Goal: Information Seeking & Learning: Check status

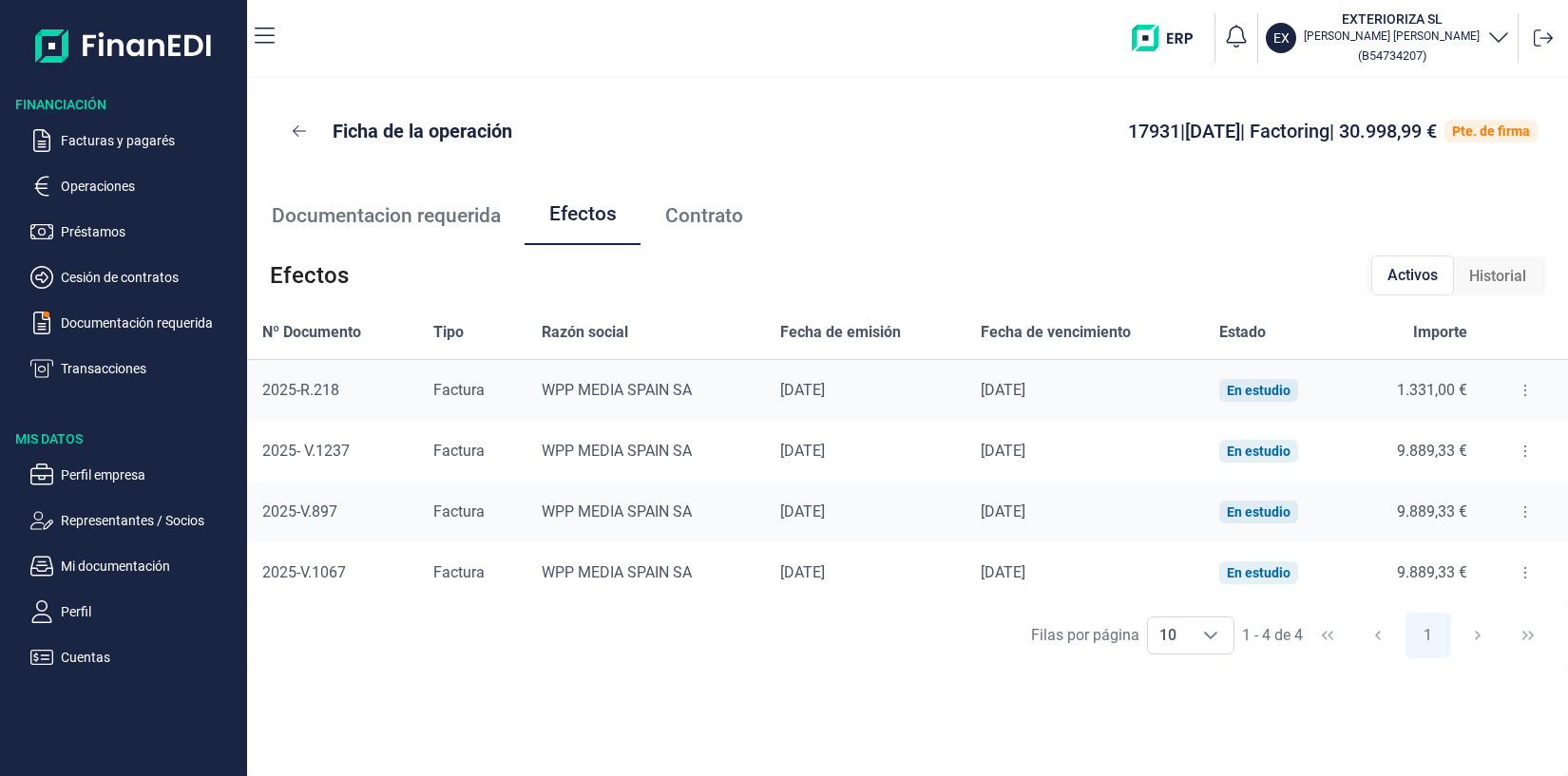
click at [354, 213] on span "Documentacion requerida" at bounding box center [387, 216] width 229 height 20
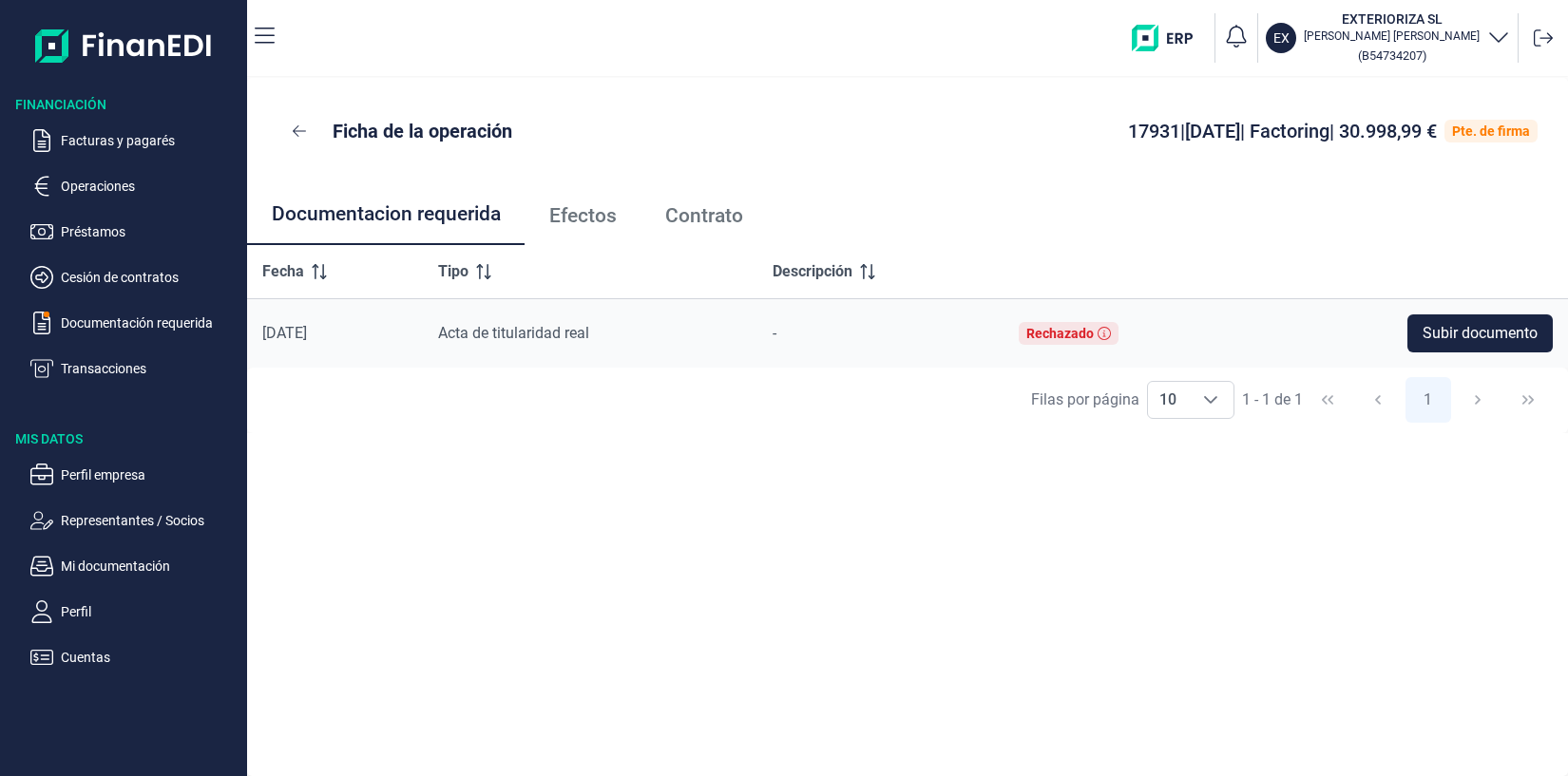
click at [562, 209] on span "Efectos" at bounding box center [582, 216] width 68 height 20
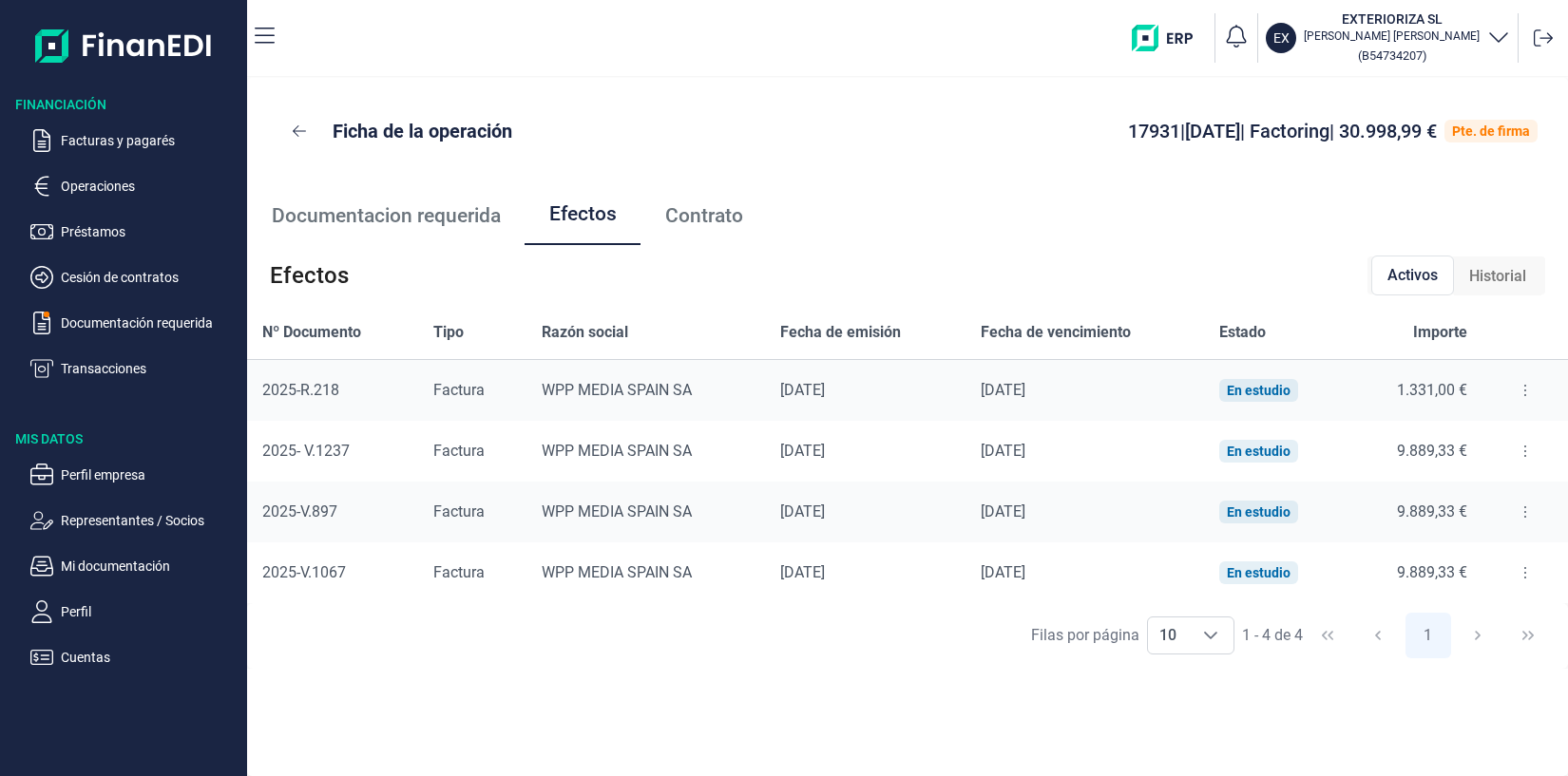
click at [1521, 513] on button at bounding box center [1525, 512] width 34 height 30
click at [1460, 564] on span "Detalles efecto" at bounding box center [1469, 559] width 86 height 19
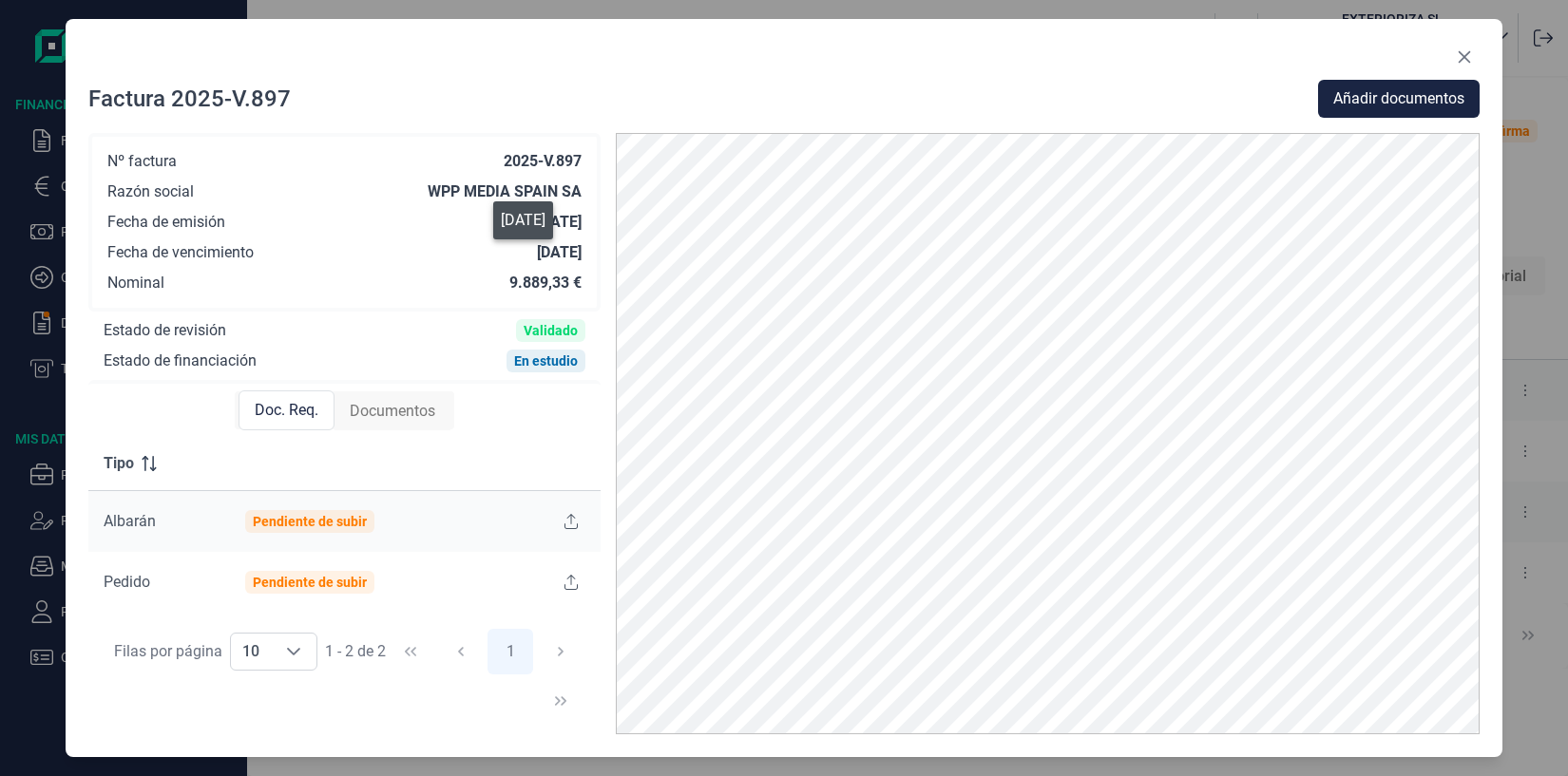
click at [537, 254] on div "[DATE]" at bounding box center [560, 252] width 45 height 19
click at [417, 414] on span "Documentos" at bounding box center [392, 411] width 85 height 23
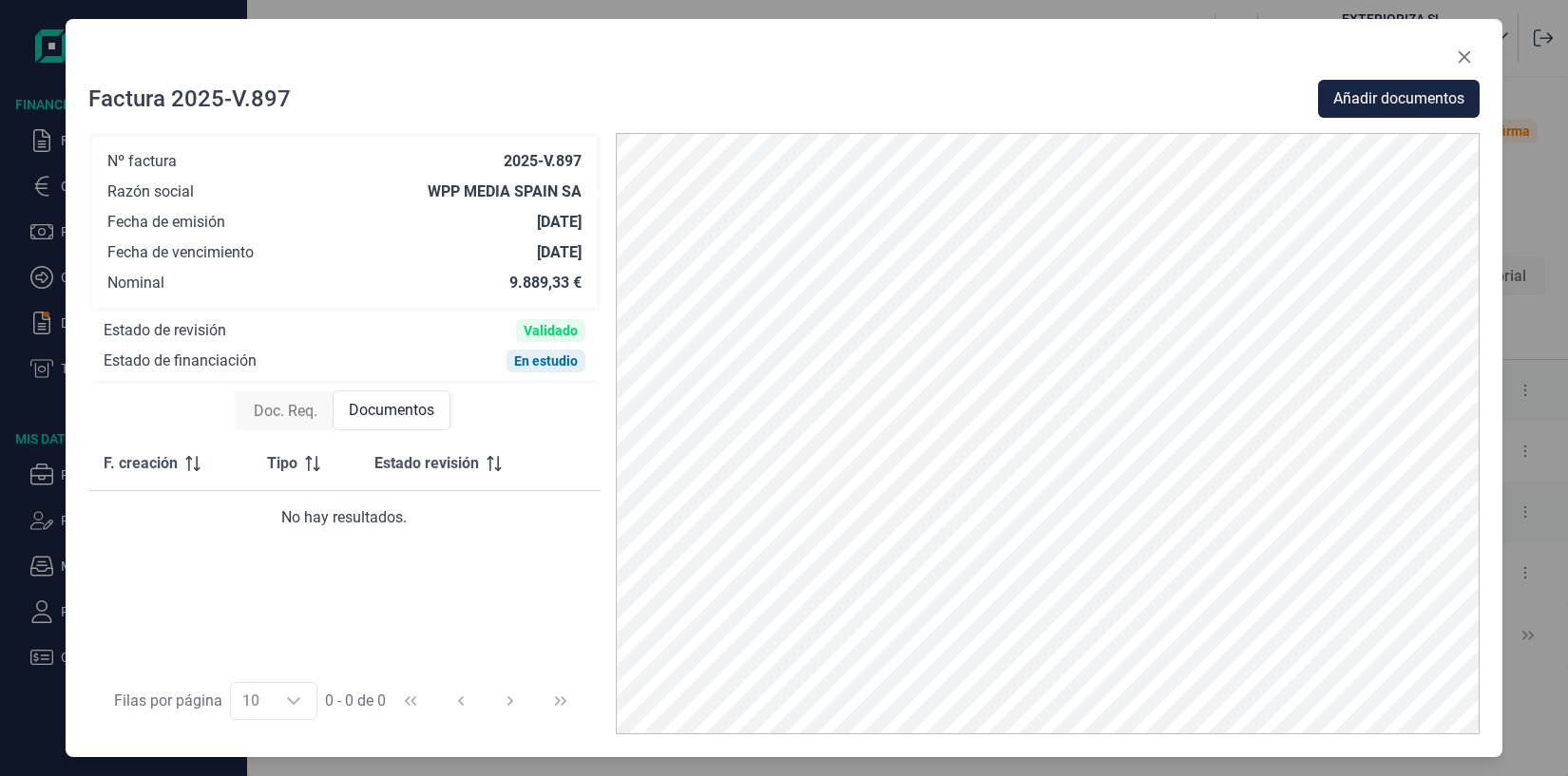
click at [281, 408] on span "Doc. Req." at bounding box center [285, 411] width 64 height 23
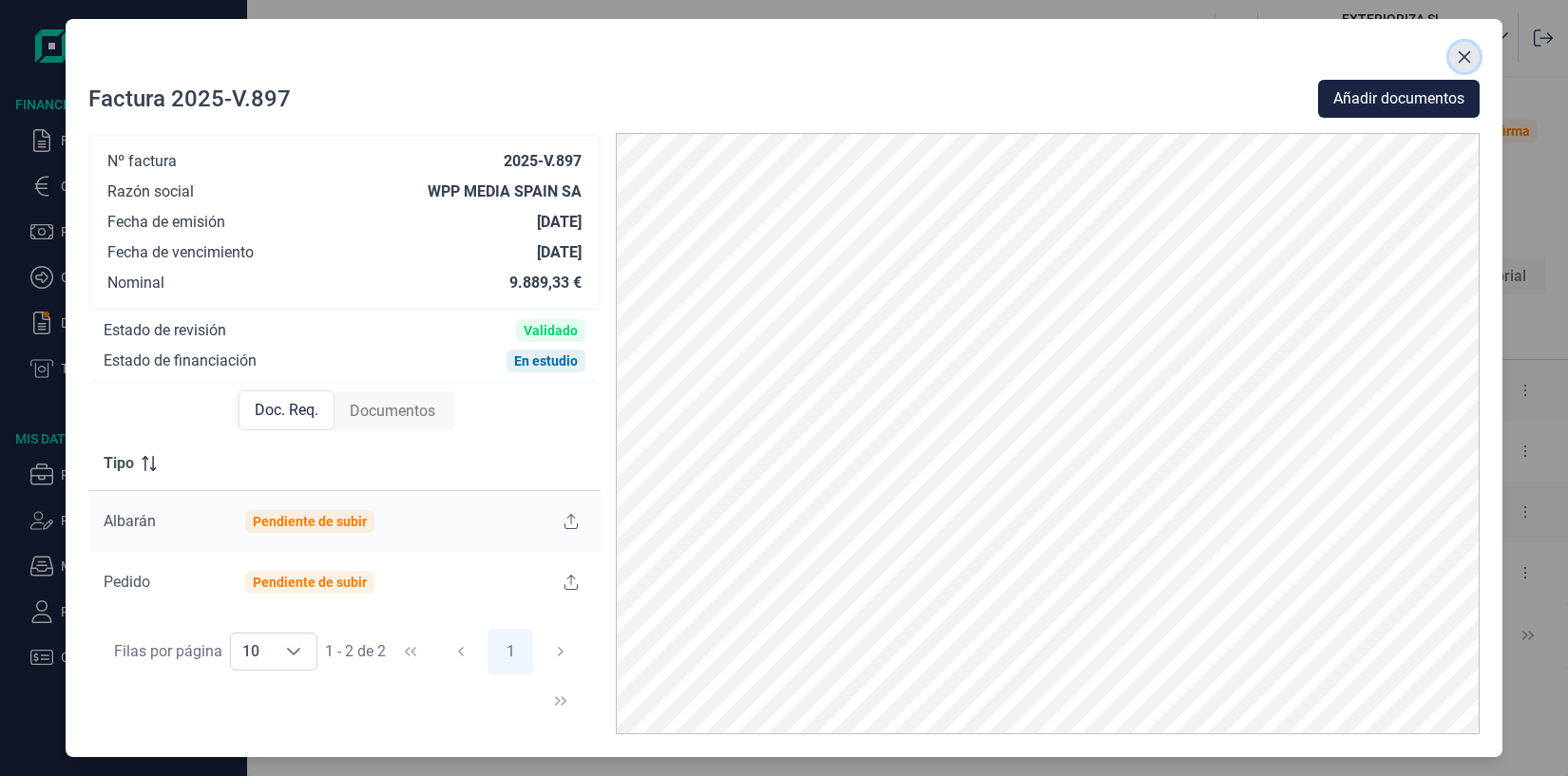
click at [1469, 53] on icon "Close" at bounding box center [1464, 57] width 13 height 13
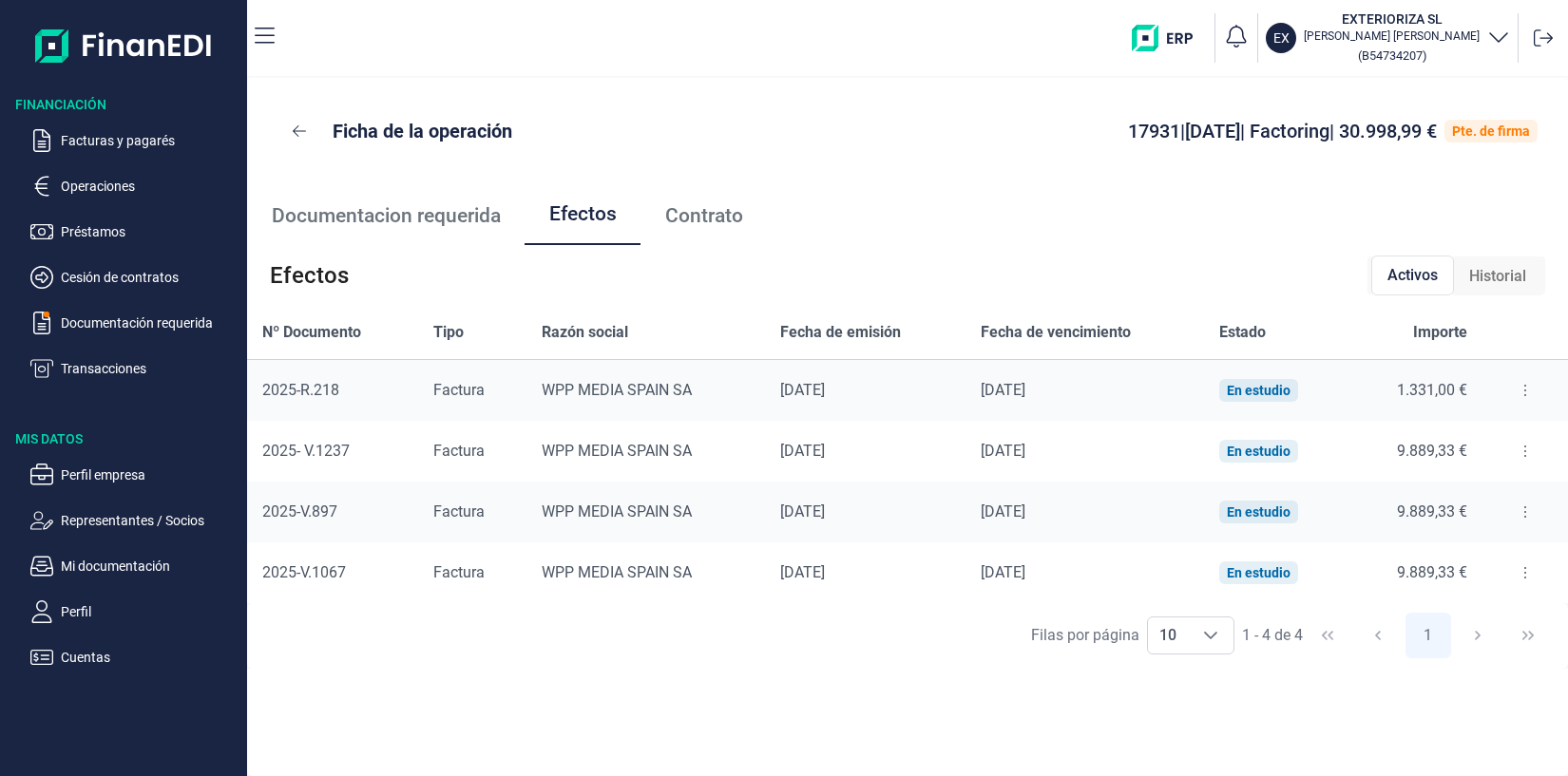
click at [1523, 386] on icon at bounding box center [1525, 390] width 4 height 16
drag, startPoint x: 695, startPoint y: 49, endPoint x: 718, endPoint y: 207, distance: 159.7
click at [718, 207] on span "Contrato" at bounding box center [705, 216] width 78 height 20
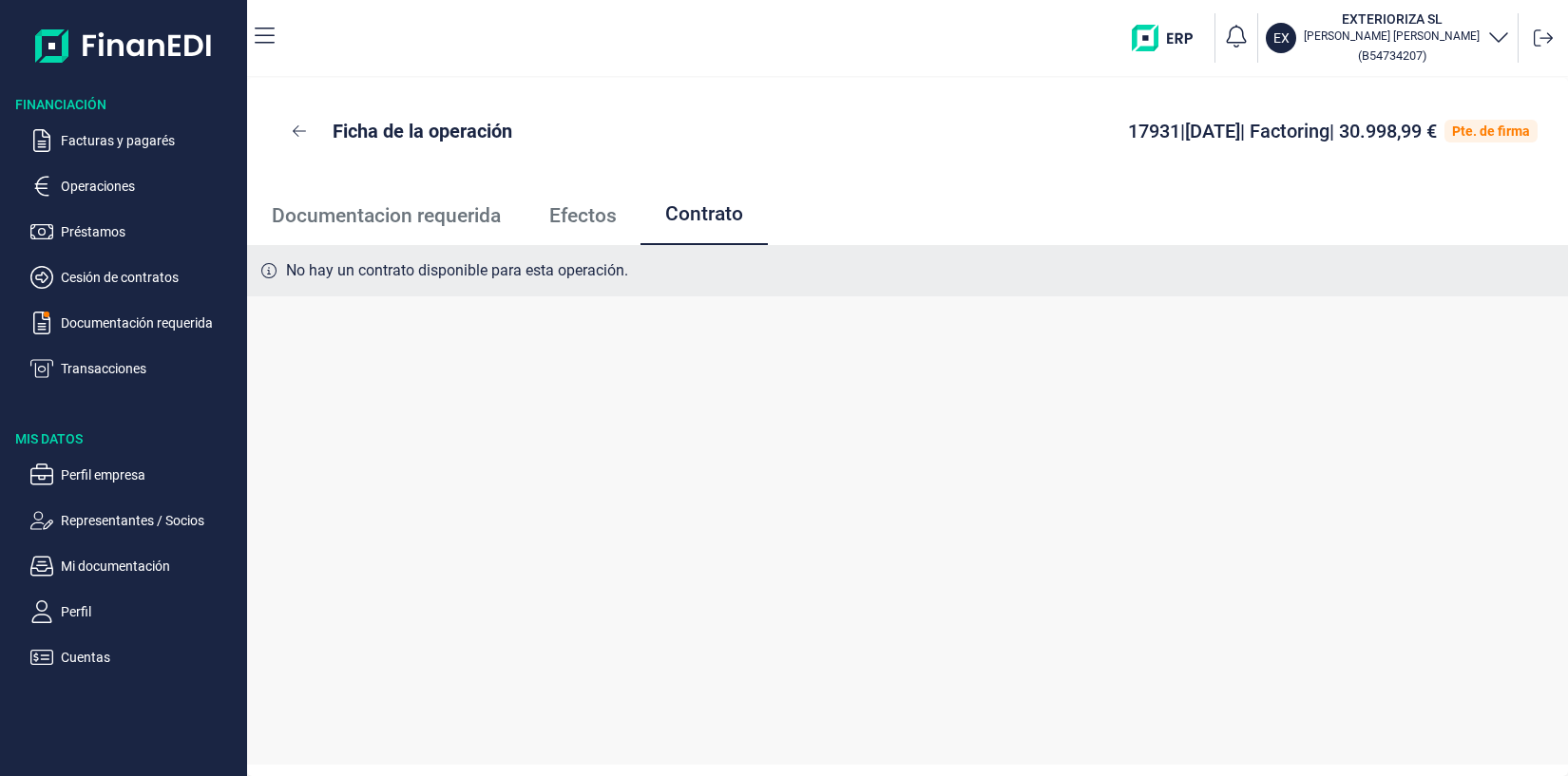
drag, startPoint x: 718, startPoint y: 207, endPoint x: 726, endPoint y: 214, distance: 10.6
click at [693, 212] on span "Contrato" at bounding box center [705, 214] width 78 height 20
click at [726, 214] on span "Contrato" at bounding box center [705, 214] width 78 height 20
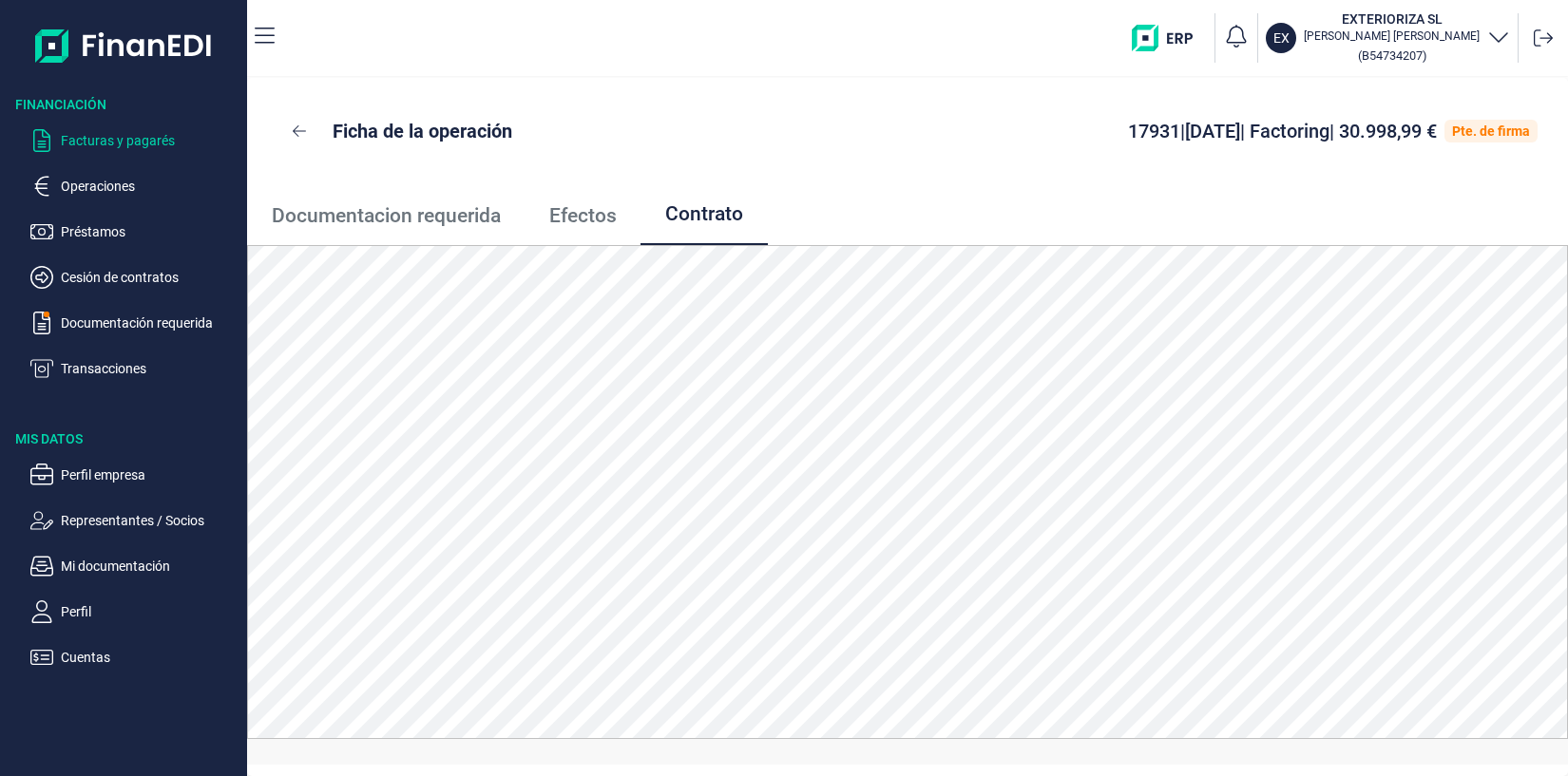
click at [107, 135] on p "Facturas y pagarés" at bounding box center [150, 140] width 179 height 23
